Goal: Consume media (video, audio)

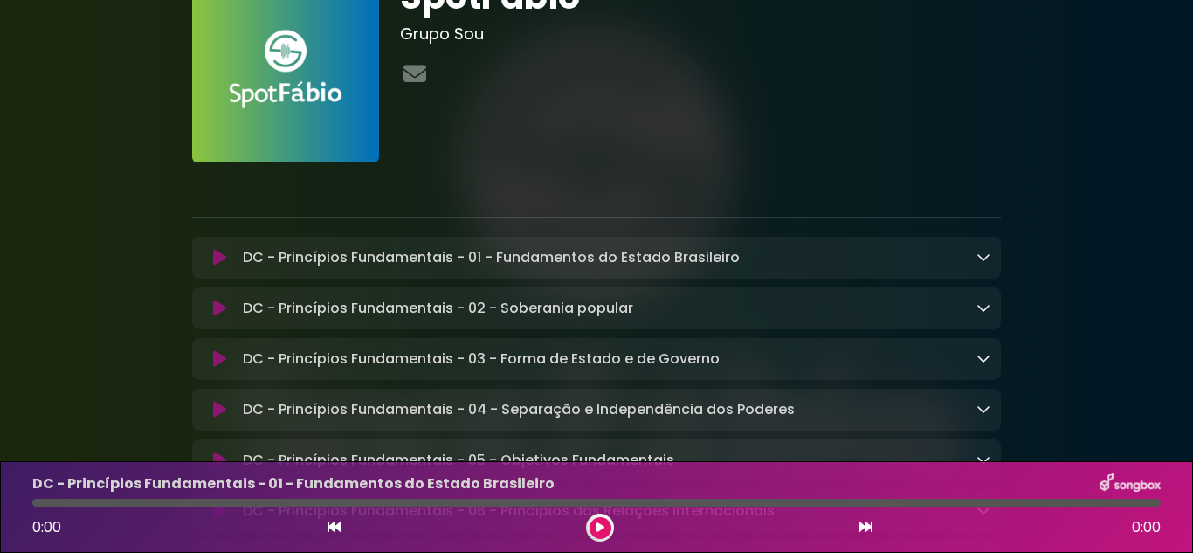
click at [989, 259] on icon at bounding box center [983, 257] width 14 height 14
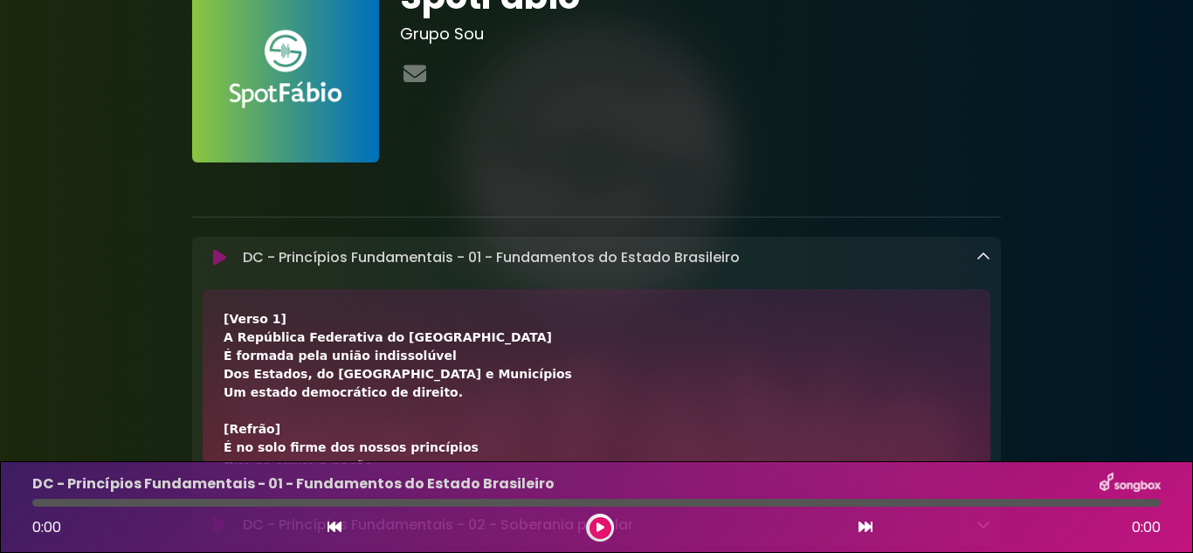
click at [594, 526] on button at bounding box center [600, 528] width 22 height 22
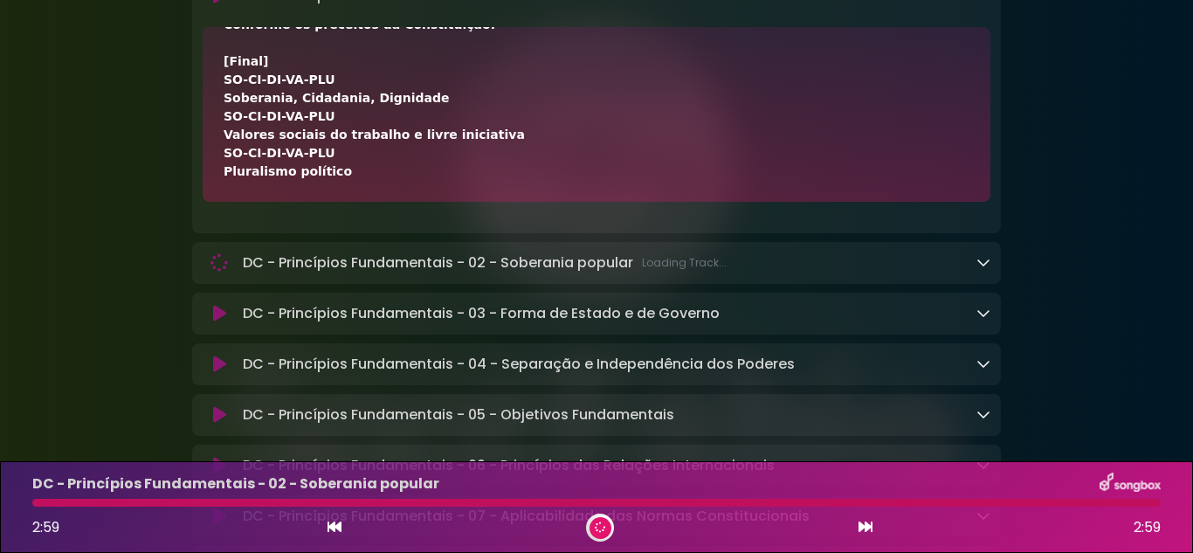
scroll to position [348, 0]
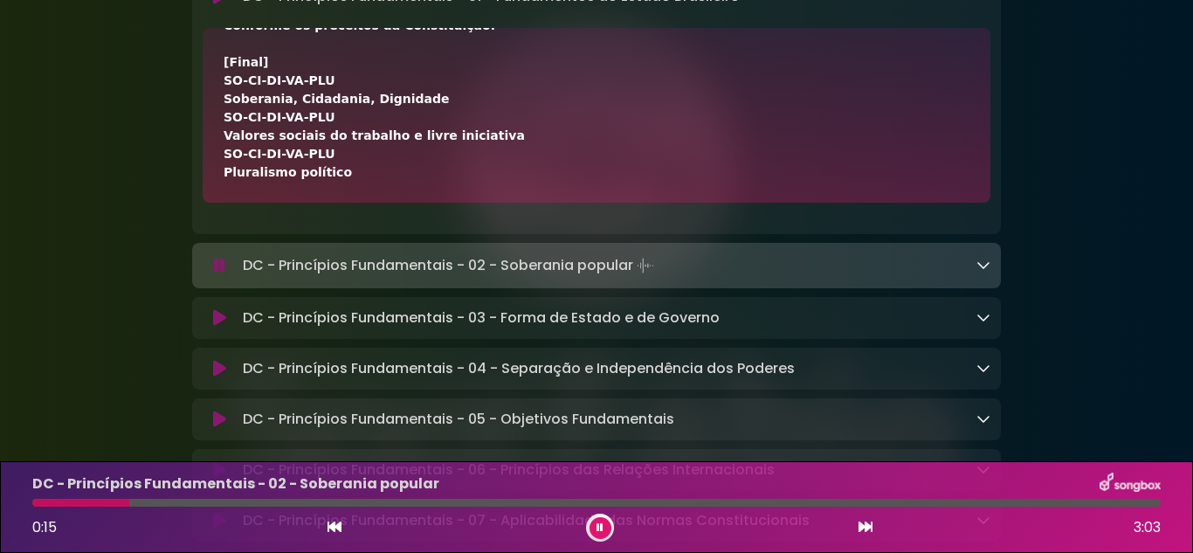
click at [983, 265] on icon at bounding box center [983, 265] width 14 height 14
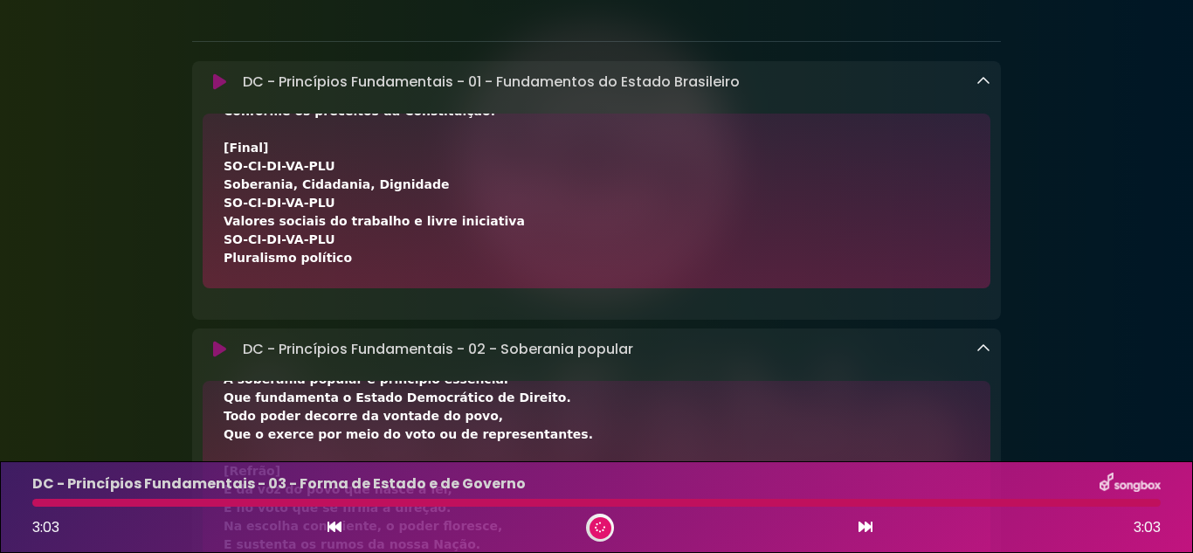
scroll to position [261, 0]
click at [982, 82] on icon at bounding box center [983, 83] width 14 height 14
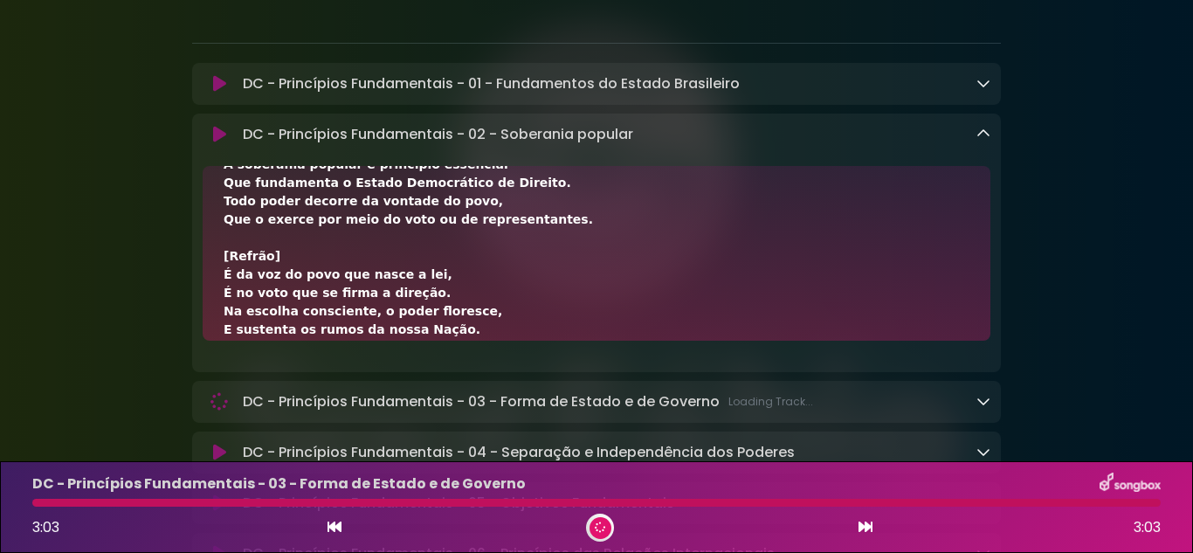
click at [977, 134] on icon at bounding box center [983, 134] width 14 height 14
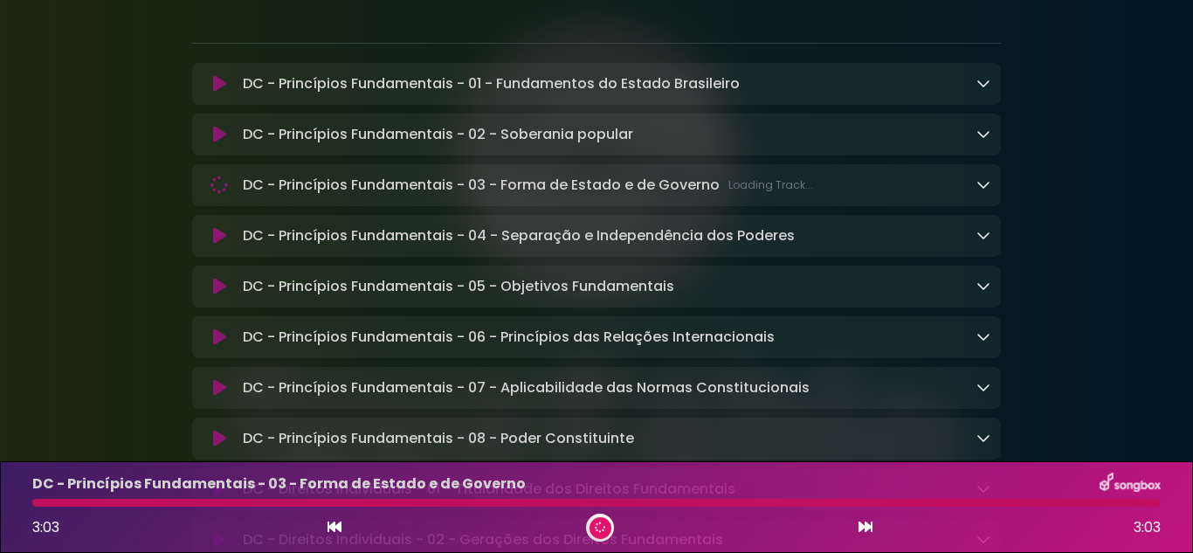
click at [985, 176] on div "DC - Princípios Fundamentais - 03 - Forma de Estado e de Governo Loading Track.…" at bounding box center [613, 185] width 755 height 21
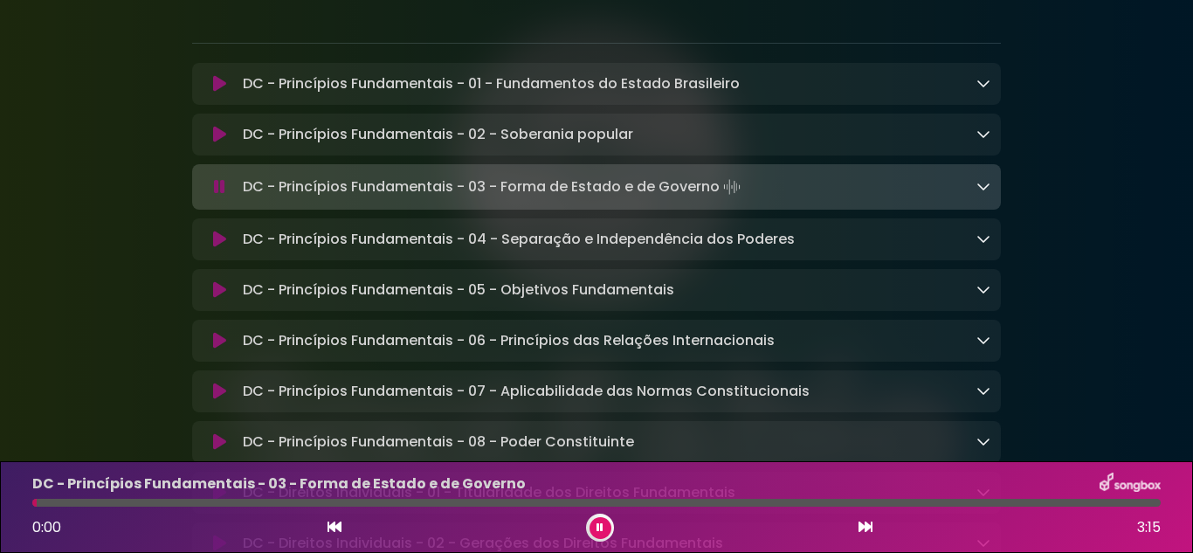
click at [985, 188] on icon at bounding box center [983, 186] width 14 height 14
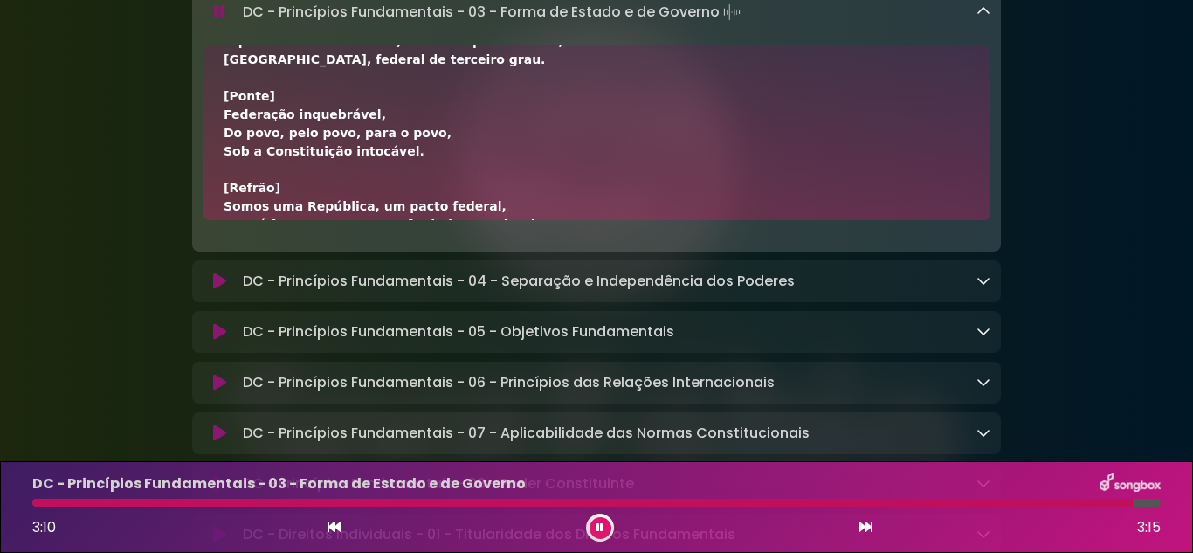
scroll to position [514, 0]
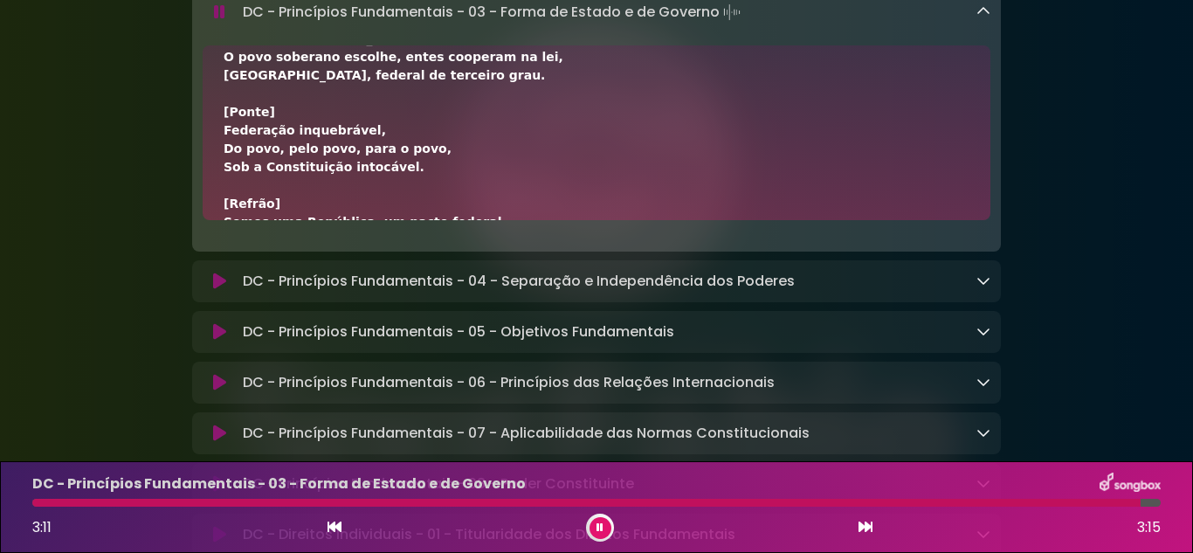
click at [977, 17] on icon at bounding box center [983, 11] width 14 height 14
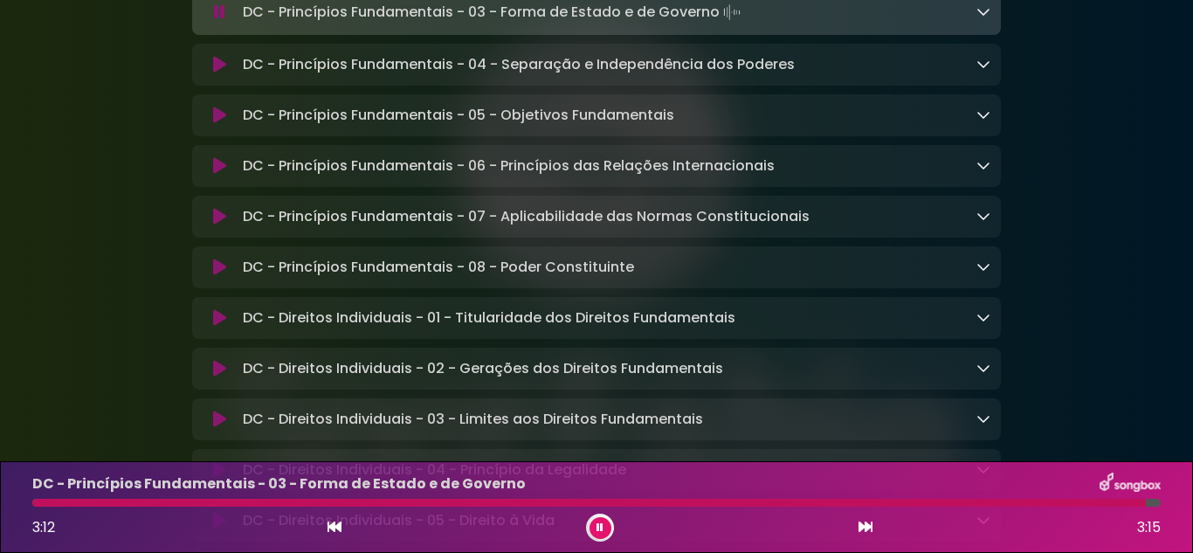
scroll to position [348, 0]
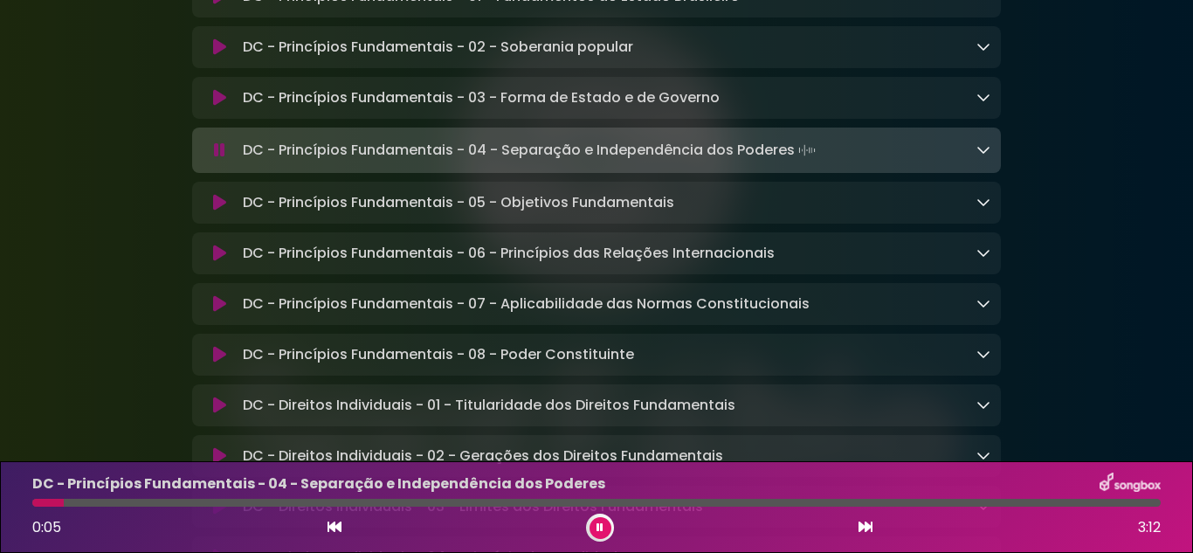
click at [981, 151] on icon at bounding box center [983, 149] width 14 height 14
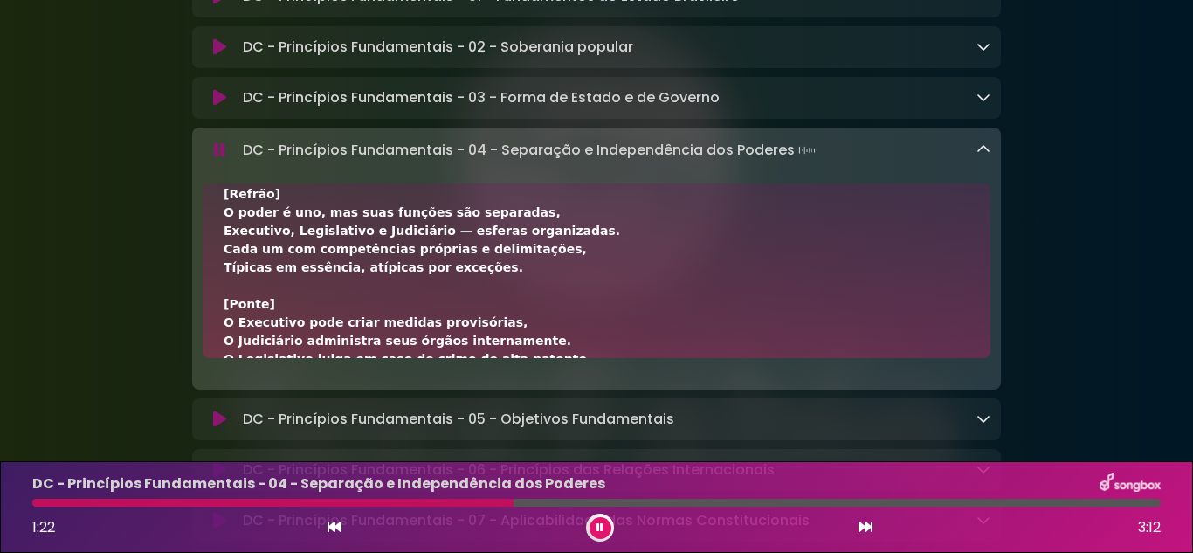
scroll to position [437, 0]
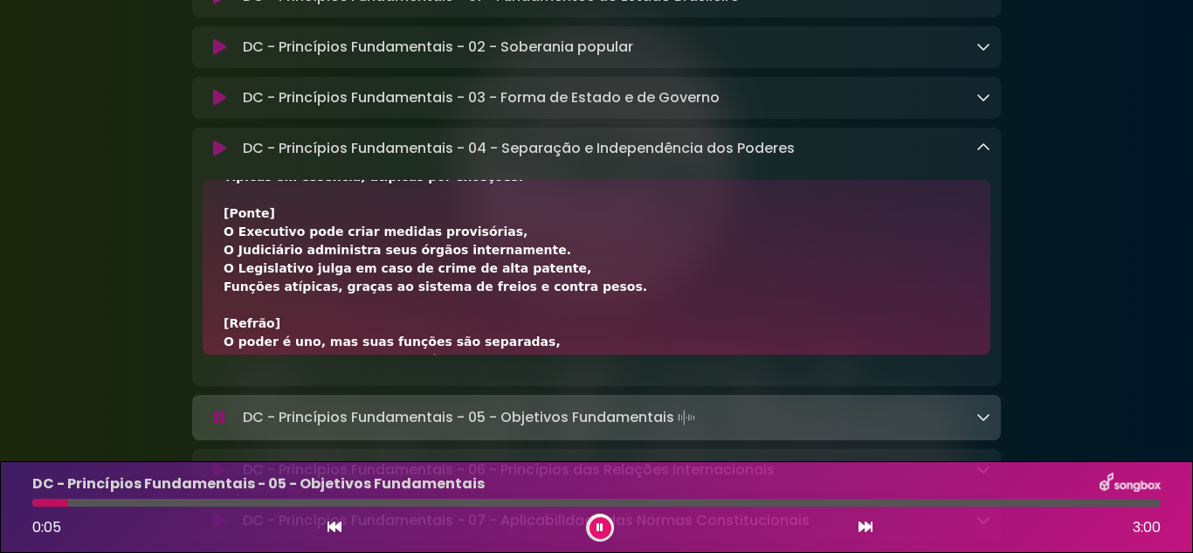
click at [984, 158] on link at bounding box center [983, 148] width 14 height 20
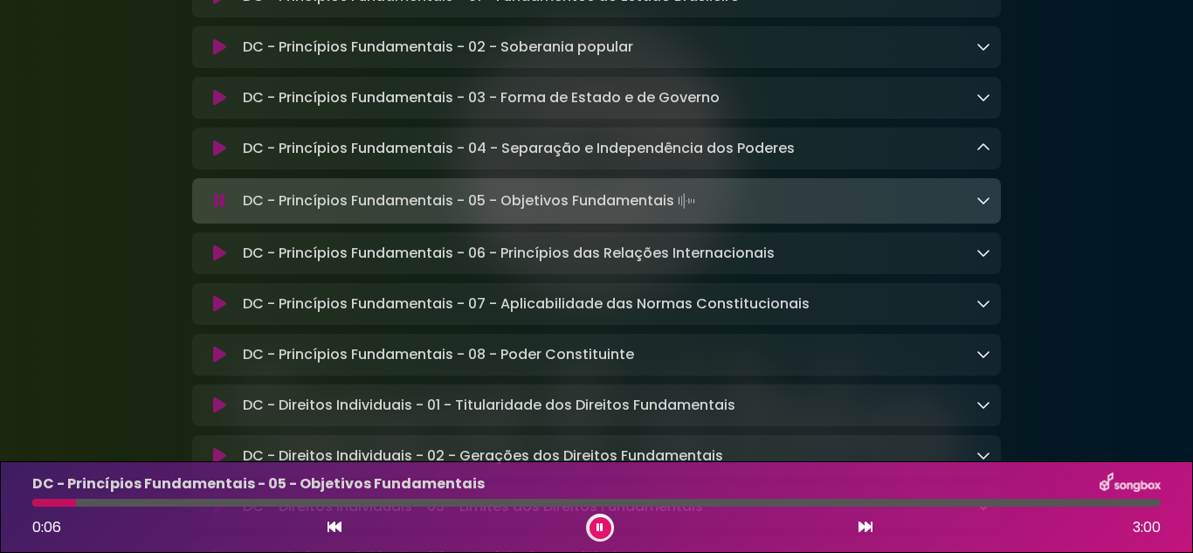
click at [992, 207] on div "DC - Princípios Fundamentais - 05 - Objetivos Fundamentais Loading Track..." at bounding box center [596, 201] width 809 height 24
click at [982, 203] on icon at bounding box center [983, 200] width 14 height 14
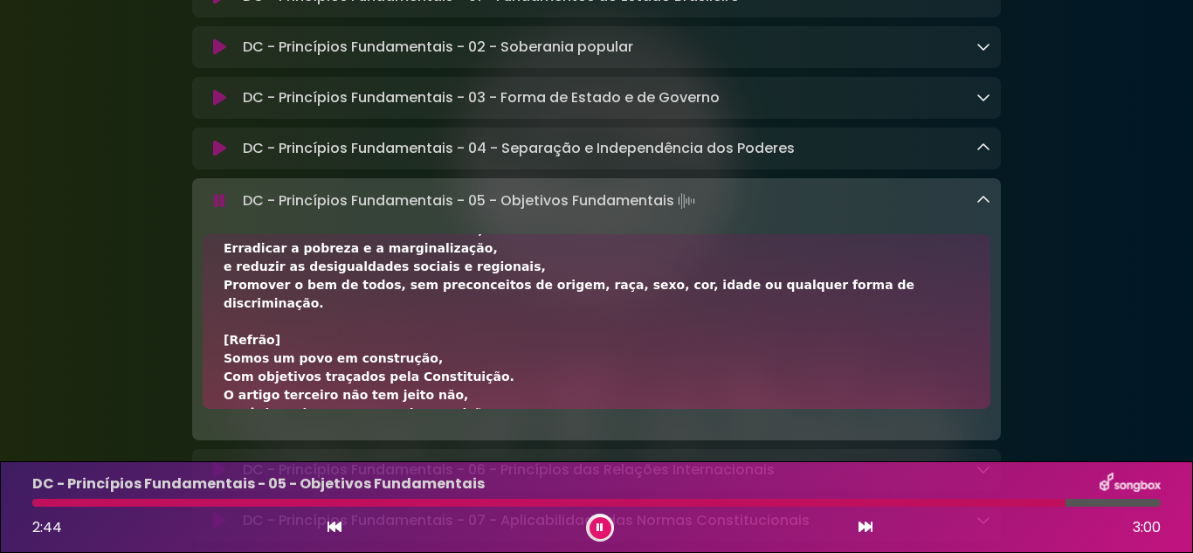
scroll to position [357, 0]
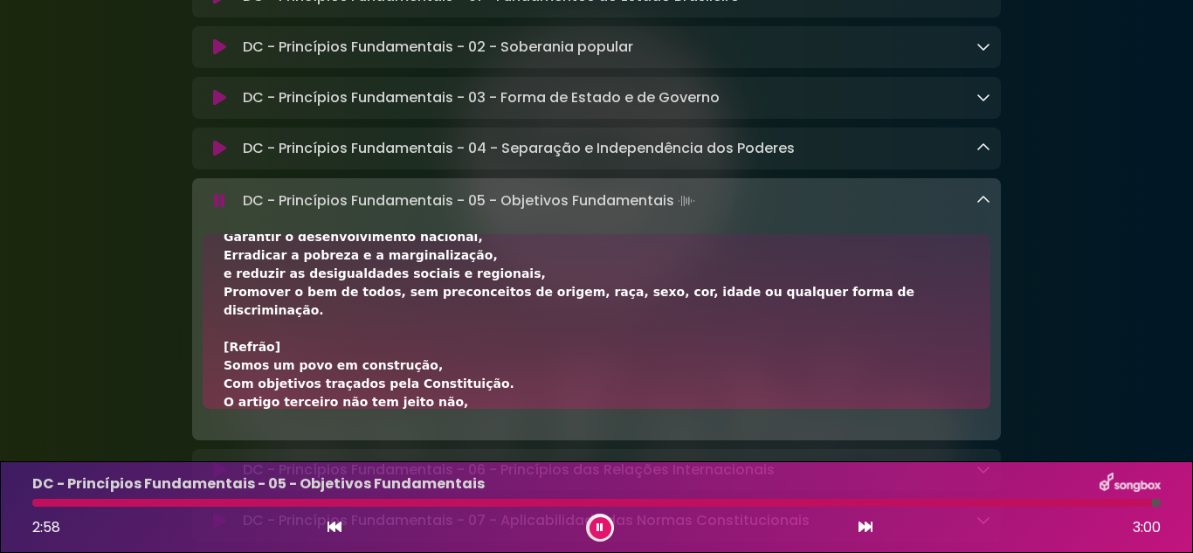
click at [977, 203] on icon at bounding box center [983, 200] width 14 height 14
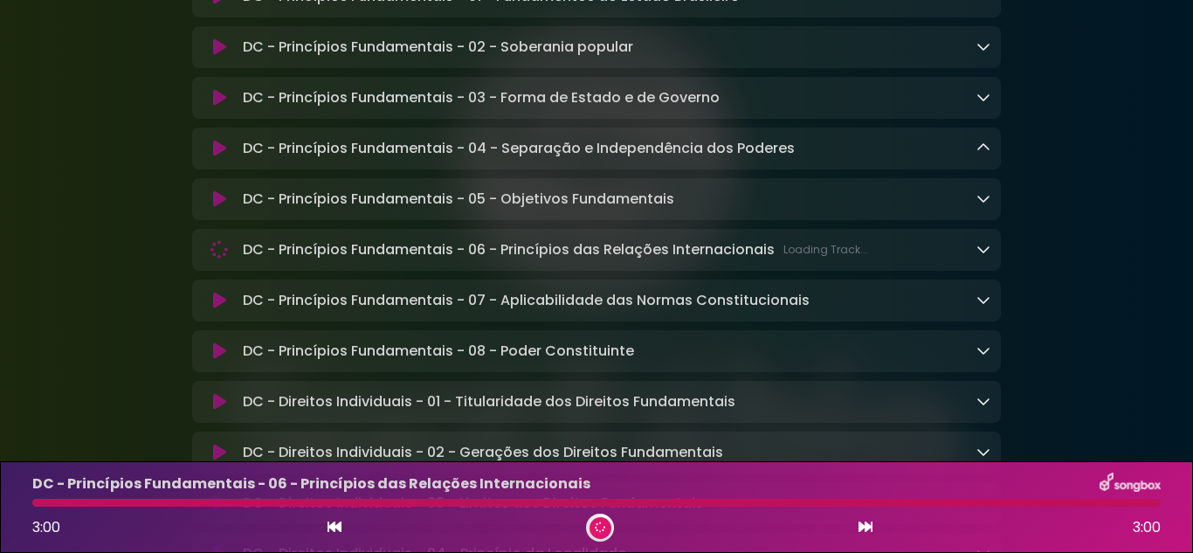
click at [988, 256] on icon at bounding box center [983, 249] width 14 height 14
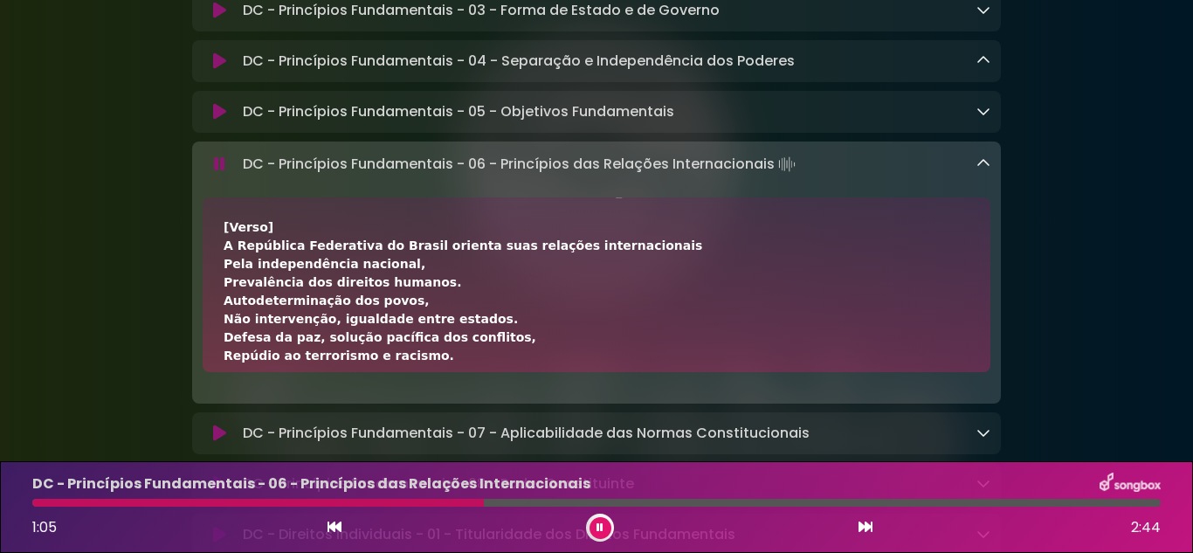
scroll to position [349, 0]
click at [606, 521] on button at bounding box center [600, 528] width 22 height 22
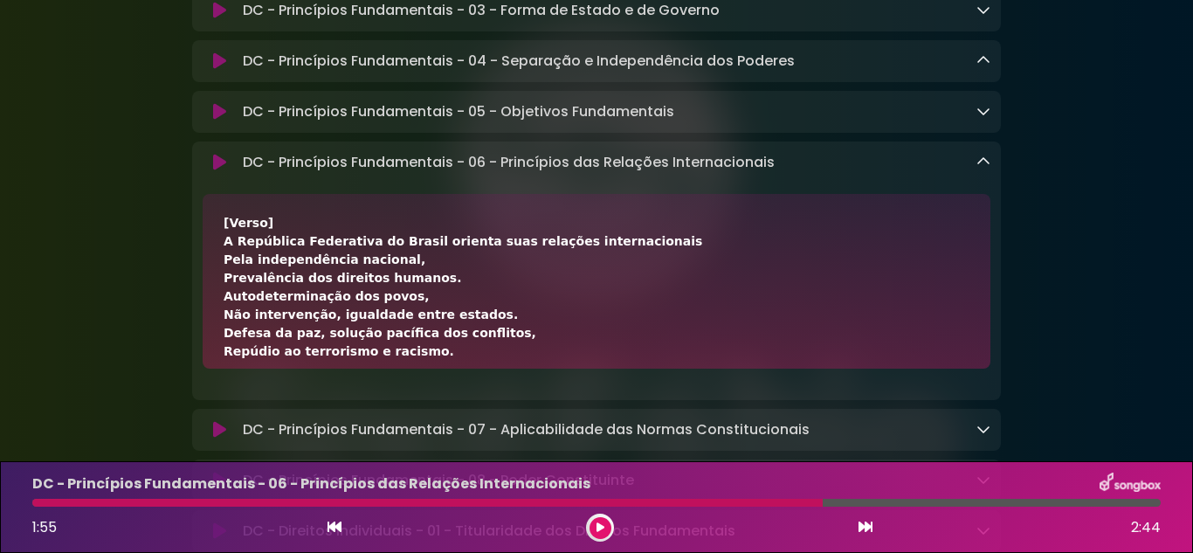
click at [590, 522] on div at bounding box center [600, 528] width 28 height 28
click at [596, 529] on icon at bounding box center [600, 527] width 12 height 11
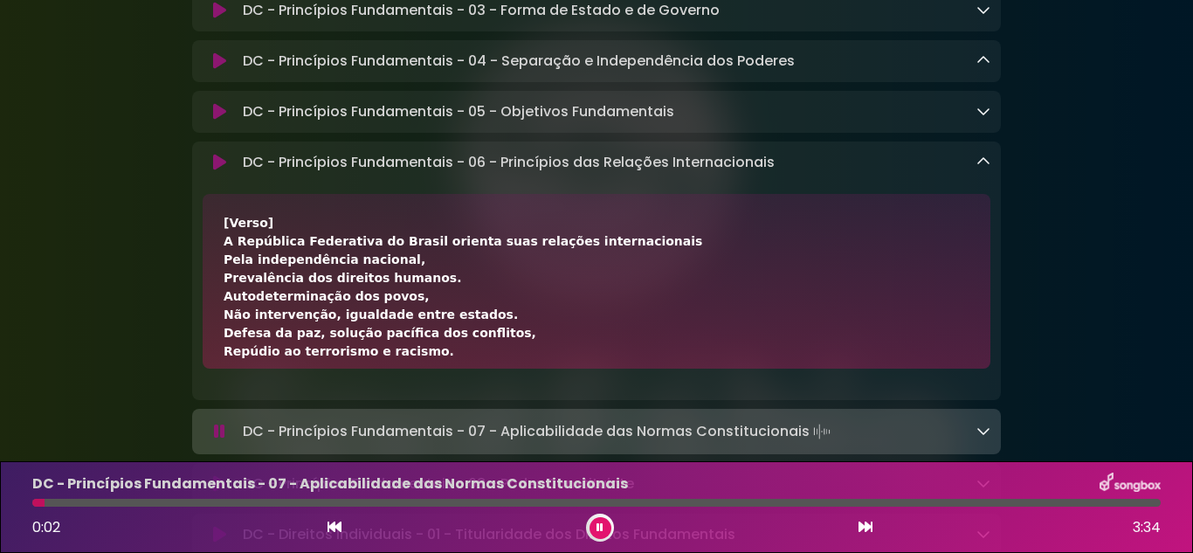
click at [976, 163] on icon at bounding box center [983, 162] width 14 height 14
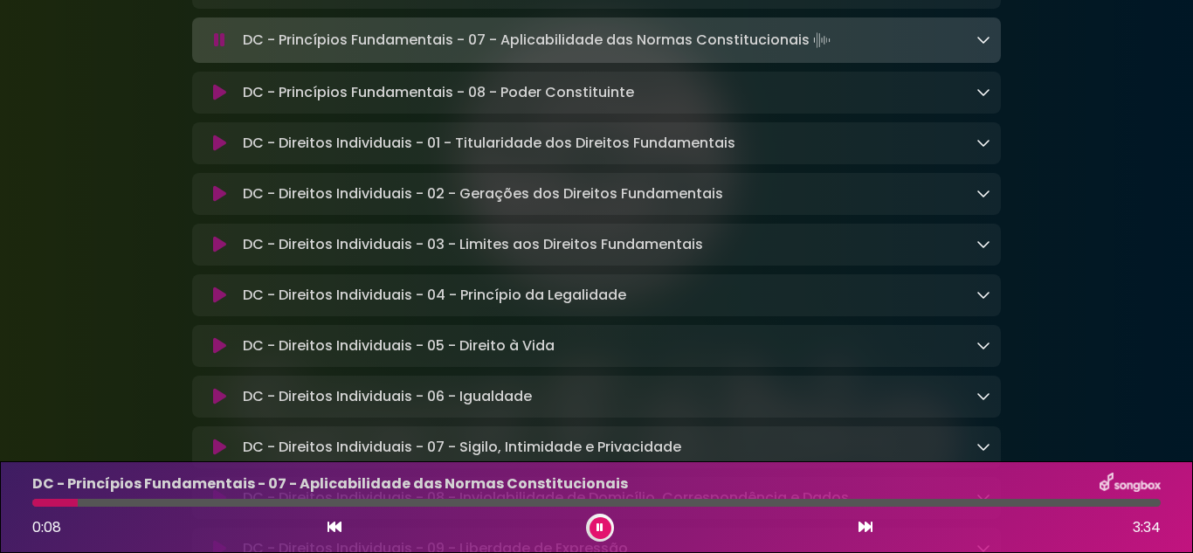
scroll to position [523, 0]
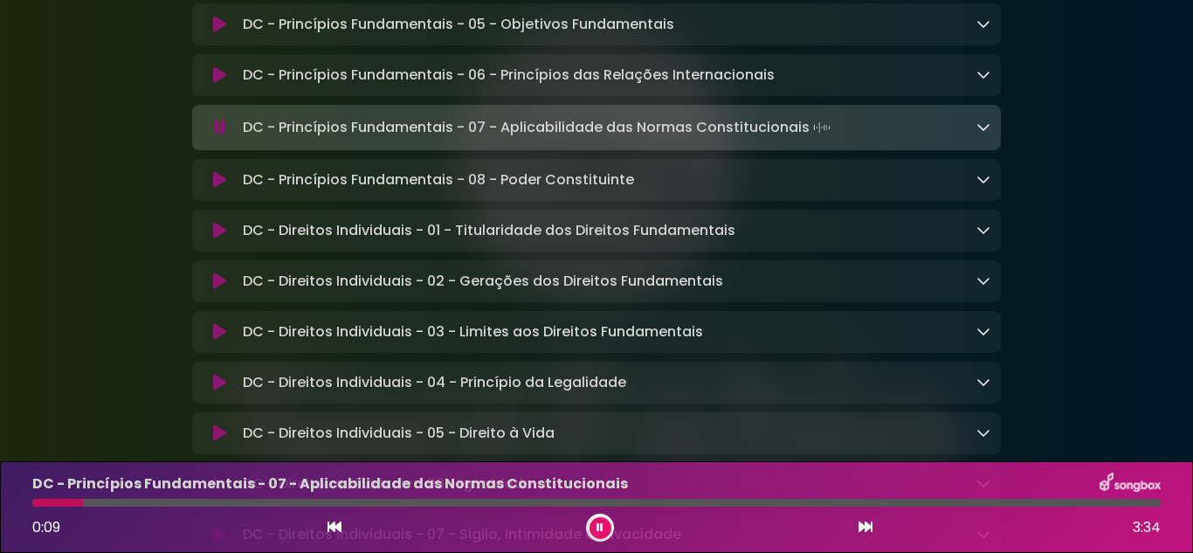
click at [983, 128] on icon at bounding box center [983, 127] width 14 height 14
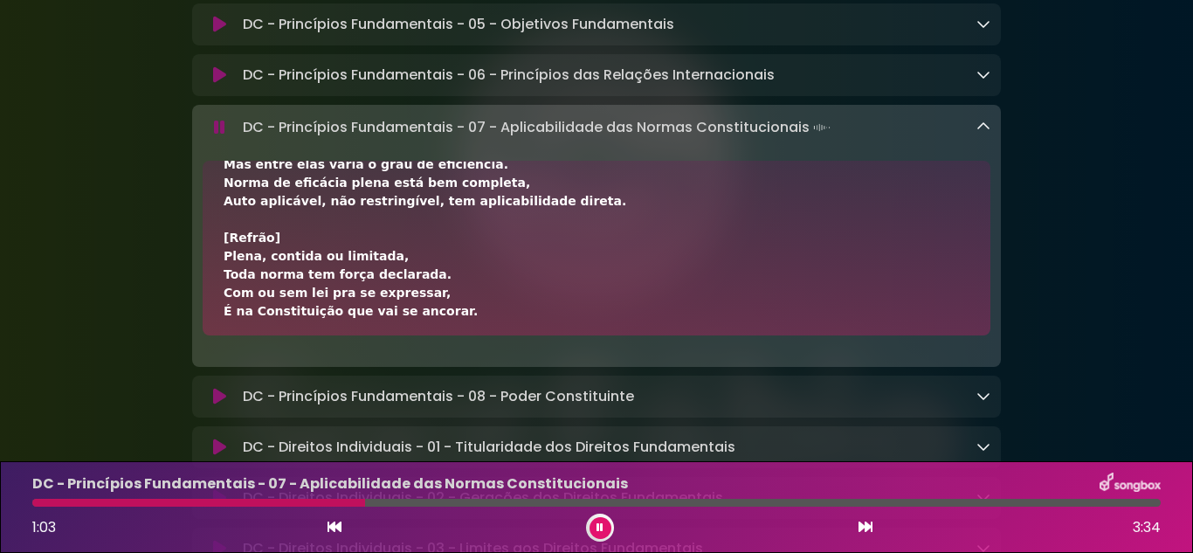
scroll to position [87, 0]
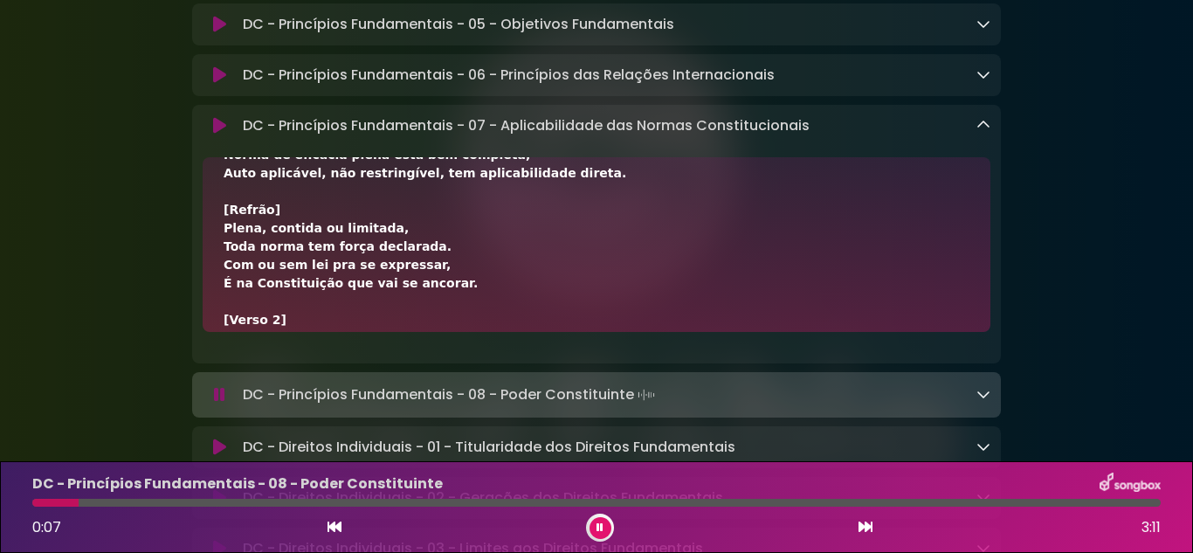
click at [610, 522] on div at bounding box center [600, 528] width 28 height 28
click at [595, 521] on button at bounding box center [600, 528] width 22 height 22
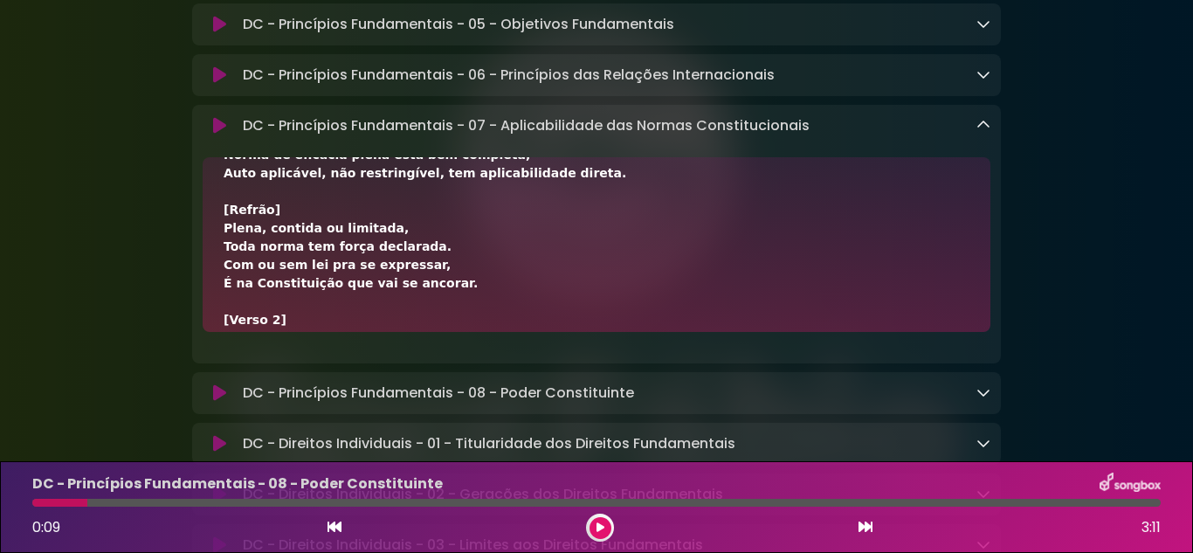
click at [610, 526] on button at bounding box center [600, 528] width 22 height 22
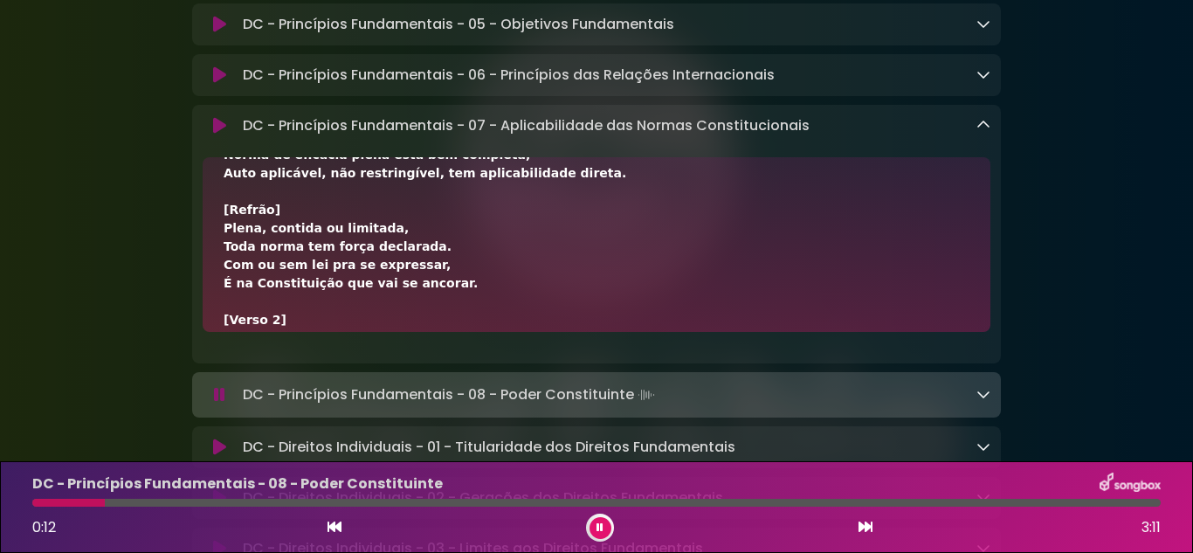
click at [988, 128] on icon at bounding box center [983, 125] width 14 height 14
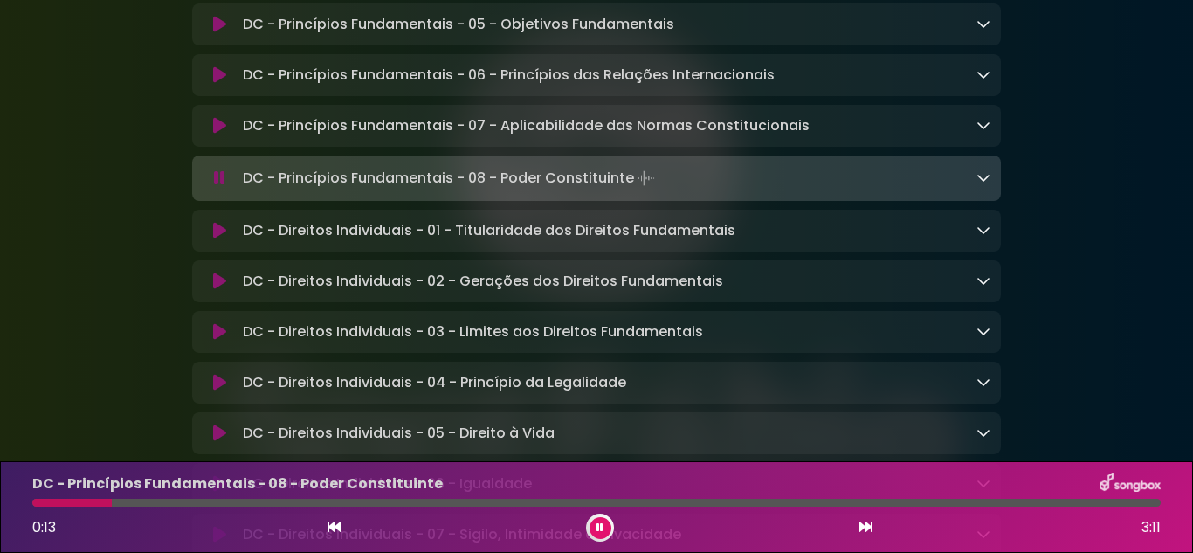
click at [984, 177] on icon at bounding box center [983, 177] width 14 height 14
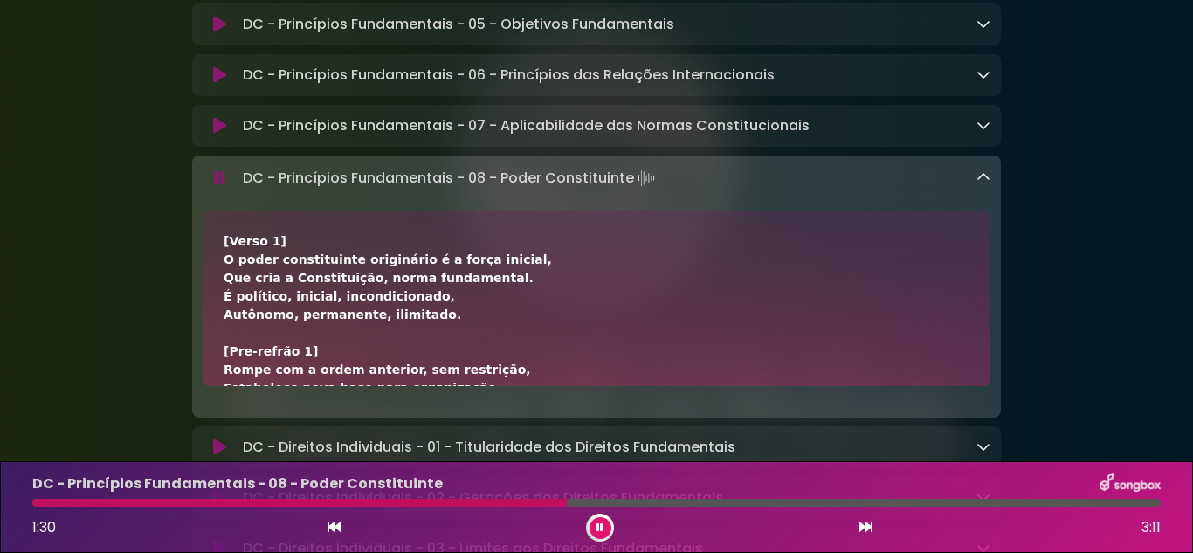
click at [601, 526] on icon at bounding box center [600, 527] width 10 height 12
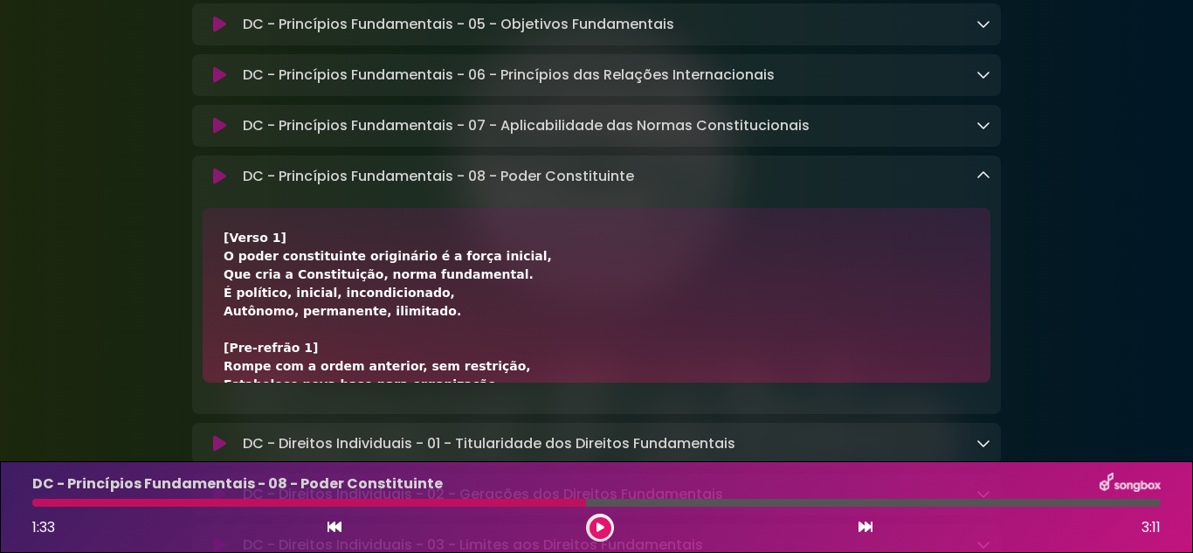
click at [603, 526] on icon at bounding box center [600, 527] width 8 height 10
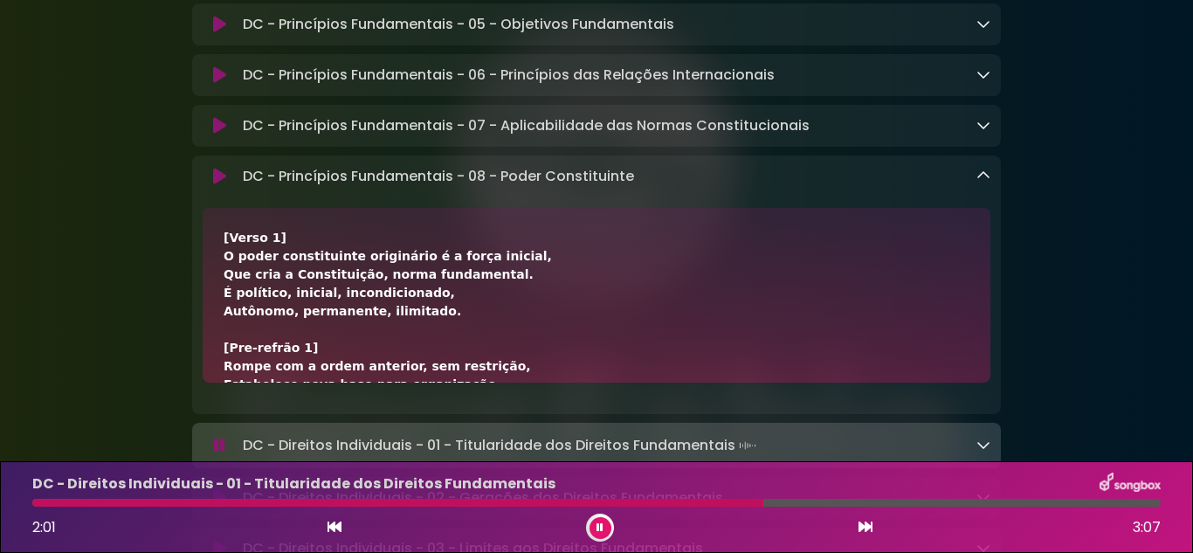
click at [589, 530] on button at bounding box center [600, 528] width 22 height 22
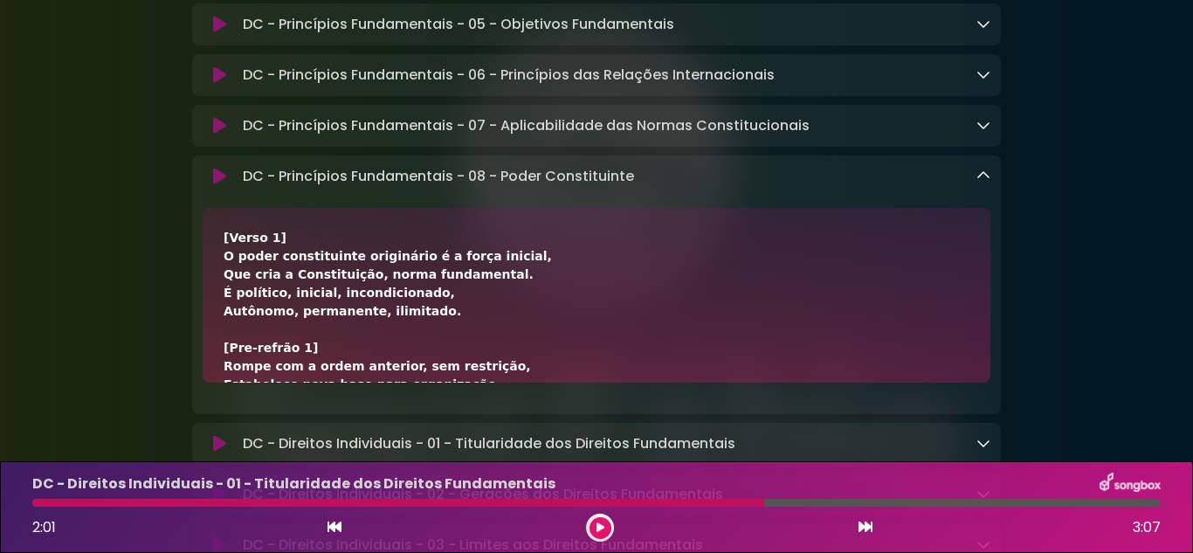
click at [589, 517] on button at bounding box center [600, 528] width 22 height 22
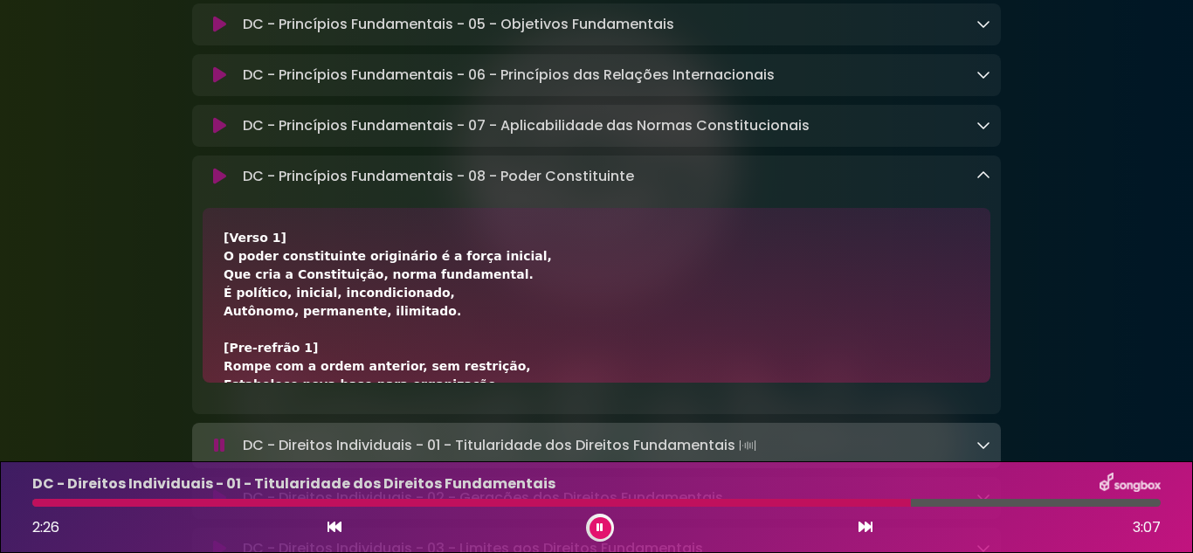
click at [603, 531] on button at bounding box center [600, 528] width 22 height 22
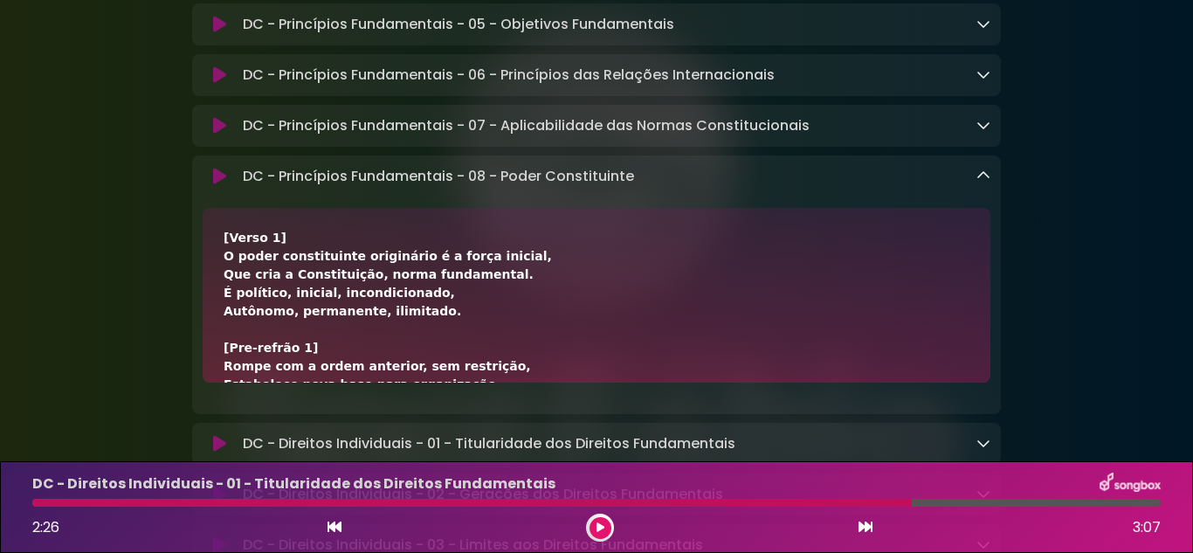
click at [603, 529] on icon at bounding box center [599, 527] width 11 height 13
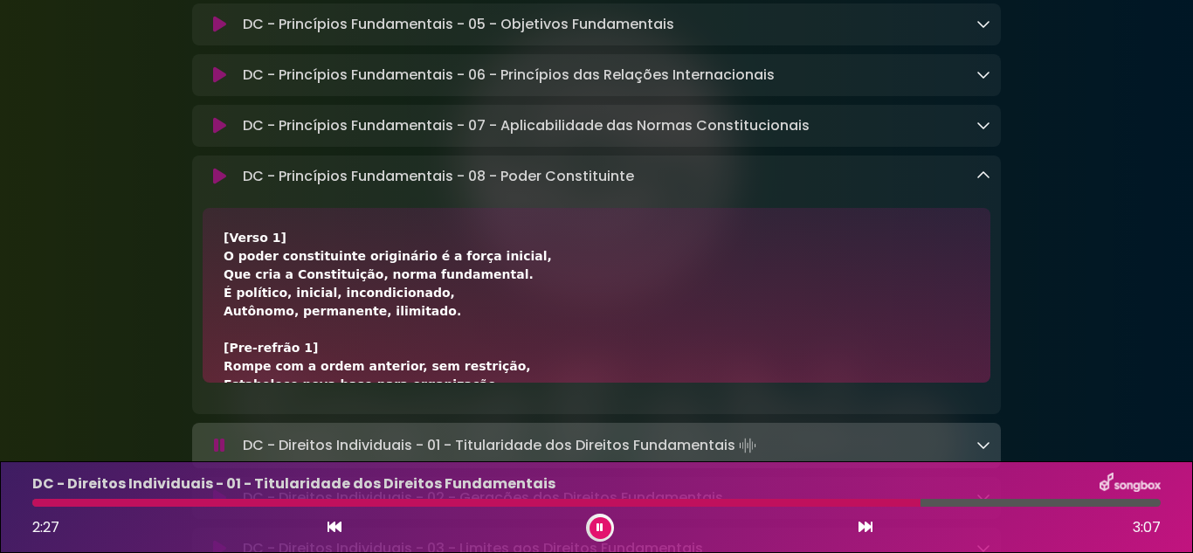
click at [603, 529] on button at bounding box center [600, 528] width 22 height 22
